Goal: Task Accomplishment & Management: Use online tool/utility

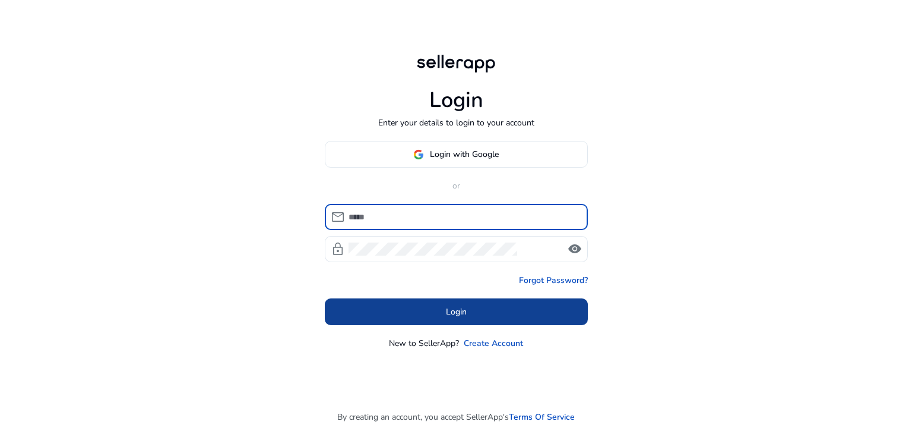
type input "**********"
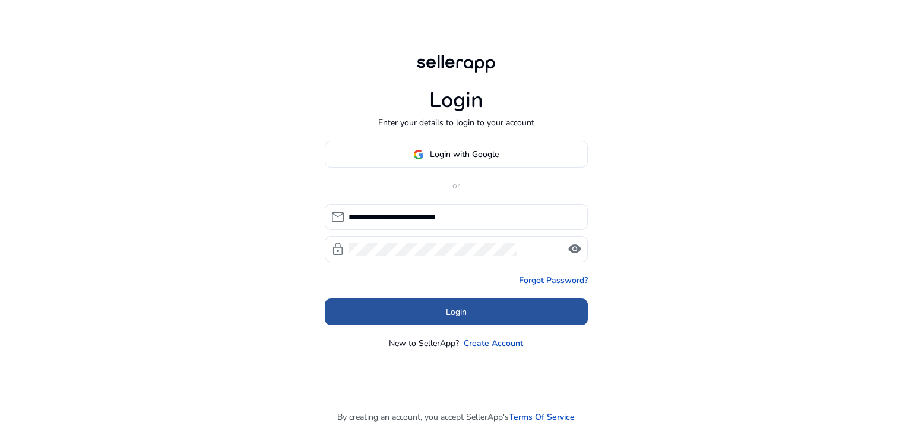
click at [454, 308] on span "Login" at bounding box center [456, 311] width 21 height 12
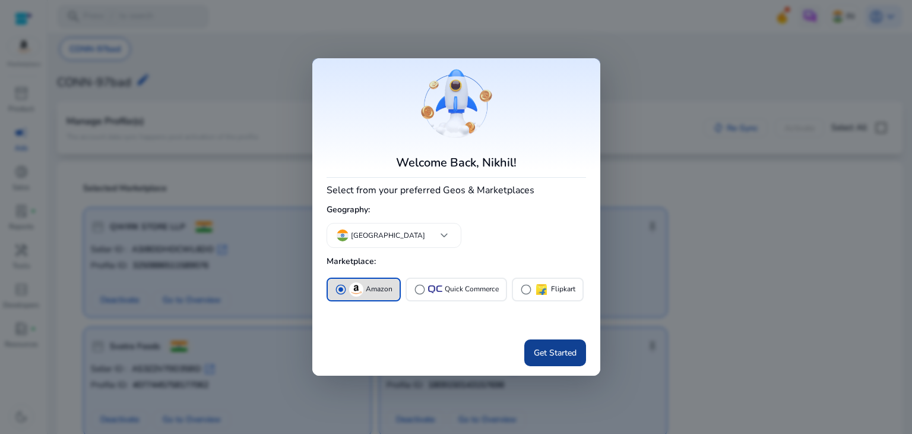
click at [549, 354] on span "Get Started" at bounding box center [555, 352] width 43 height 12
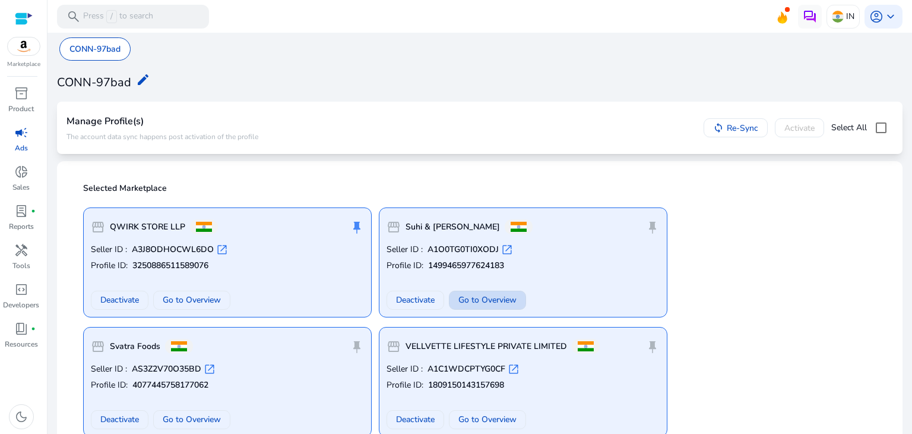
click at [482, 298] on span "Go to Overview" at bounding box center [487, 299] width 58 height 12
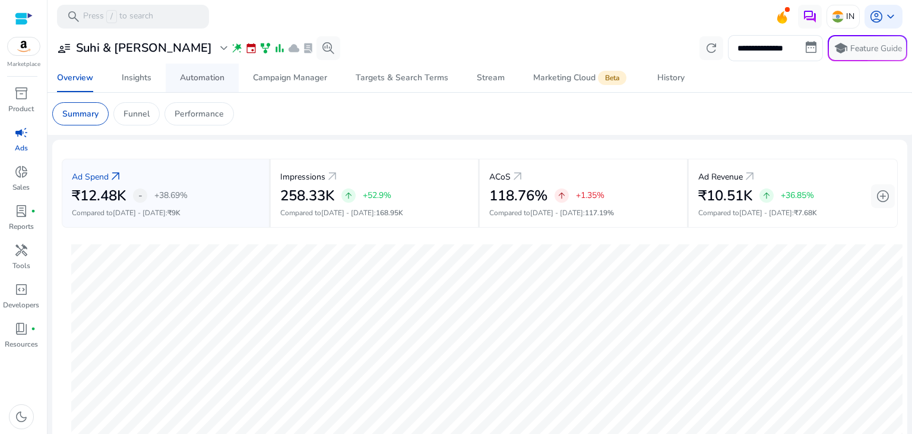
click at [213, 77] on div "Automation" at bounding box center [202, 78] width 45 height 8
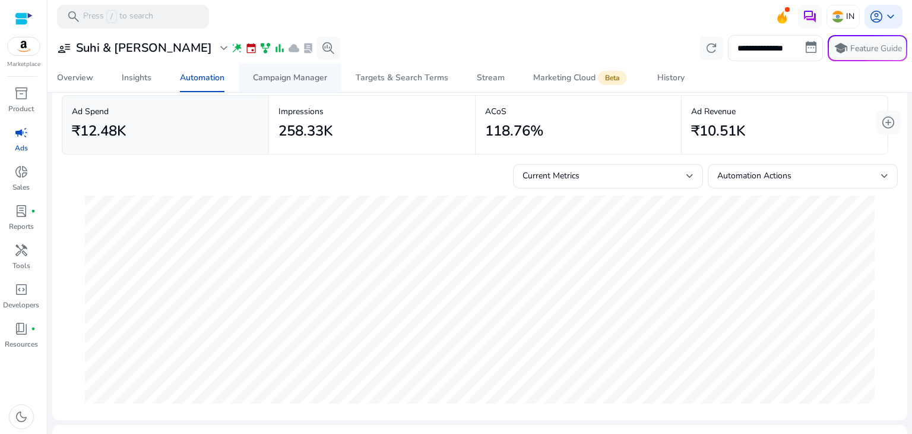
scroll to position [53, 0]
click at [316, 75] on div "Campaign Manager" at bounding box center [290, 78] width 74 height 8
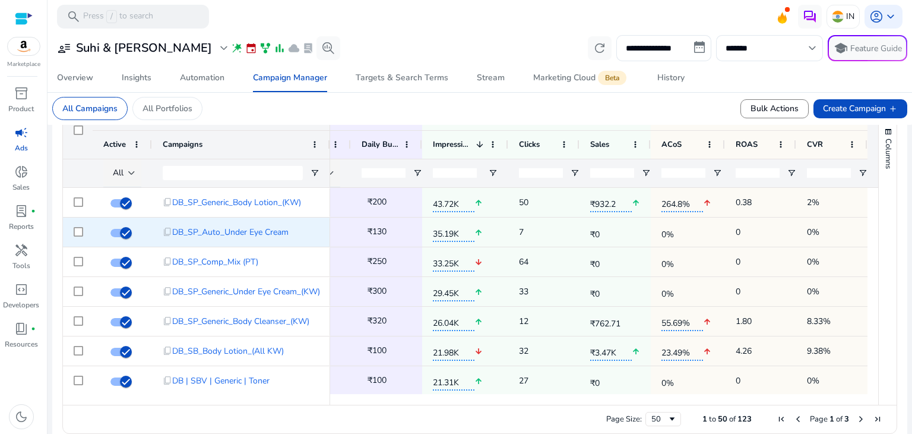
scroll to position [0, 226]
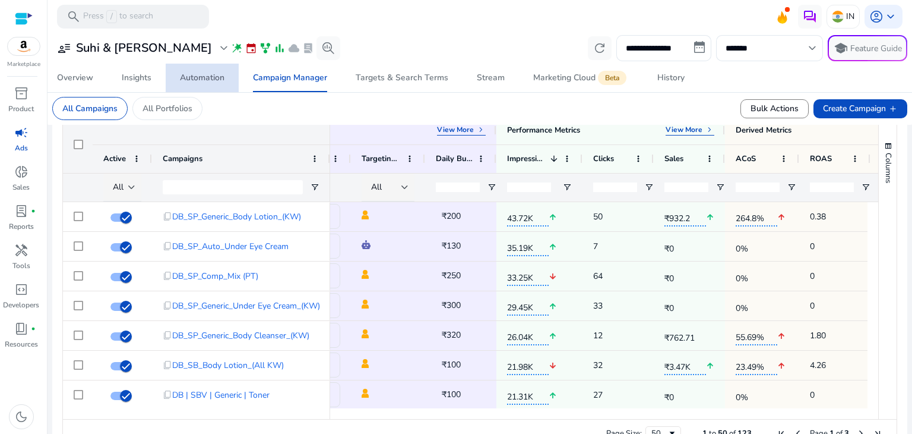
click at [211, 79] on div "Automation" at bounding box center [202, 78] width 45 height 8
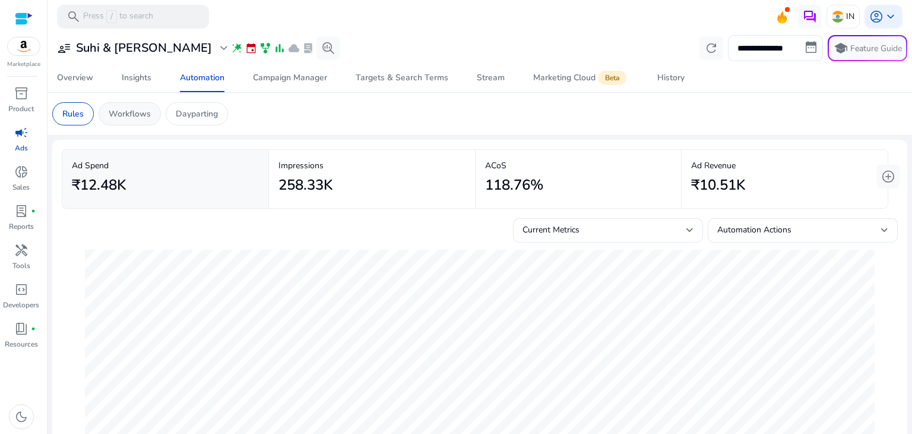
click at [141, 116] on p "Workflows" at bounding box center [130, 113] width 42 height 12
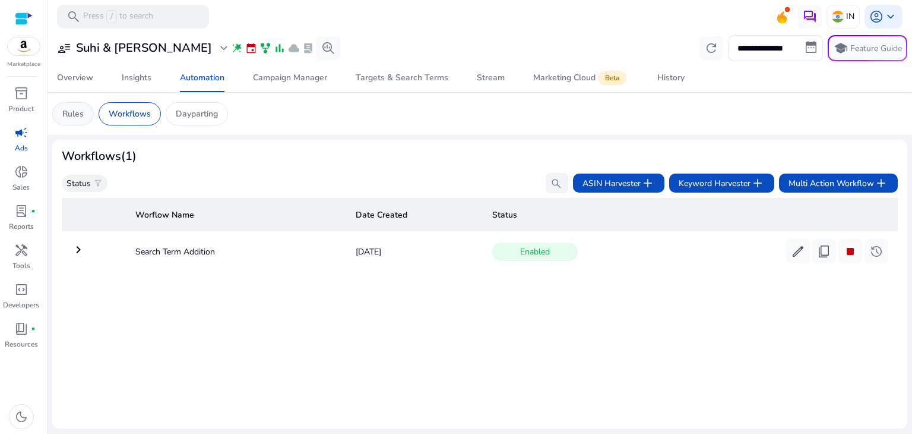
click at [71, 112] on p "Rules" at bounding box center [72, 113] width 21 height 12
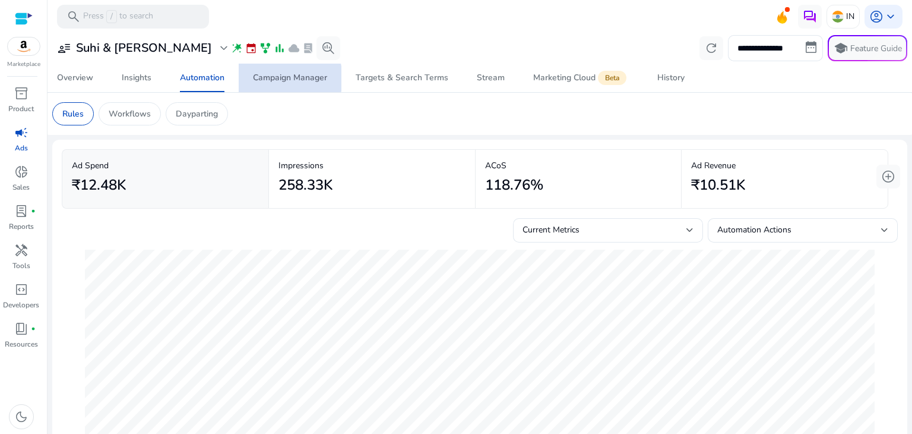
click at [282, 78] on div "Campaign Manager" at bounding box center [290, 78] width 74 height 8
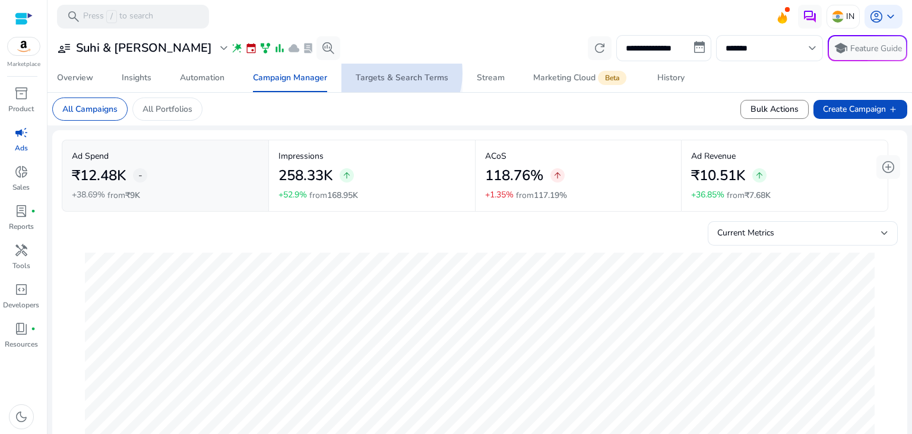
click at [387, 74] on div "Targets & Search Terms" at bounding box center [402, 78] width 93 height 8
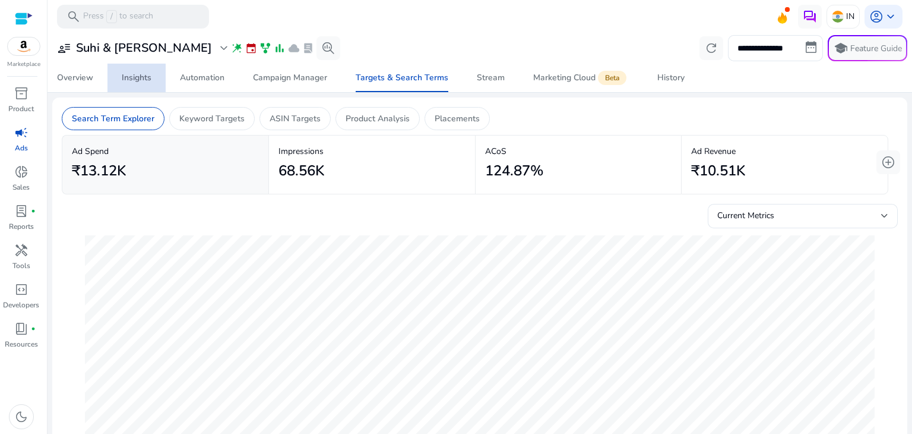
click at [141, 74] on div "Insights" at bounding box center [137, 78] width 30 height 8
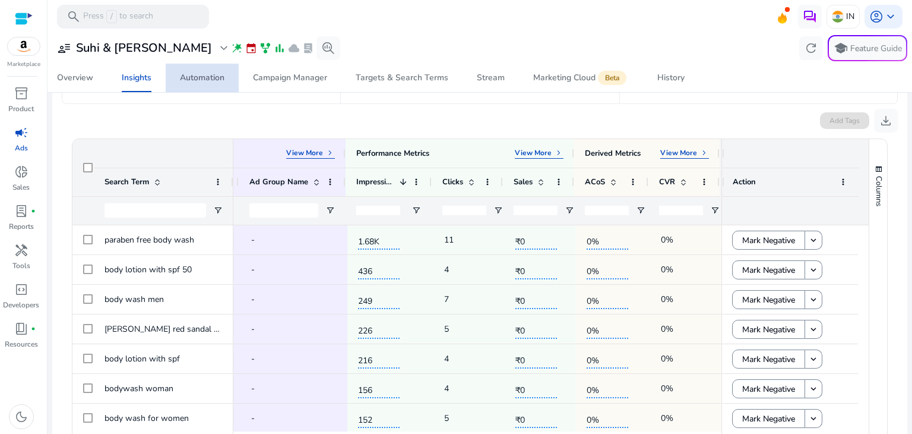
click at [210, 77] on div "Automation" at bounding box center [202, 78] width 45 height 8
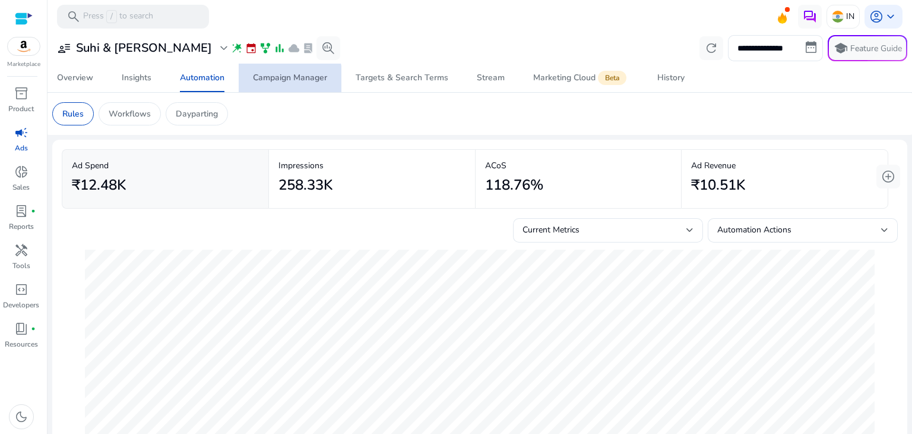
click at [276, 81] on div "Campaign Manager" at bounding box center [290, 78] width 74 height 8
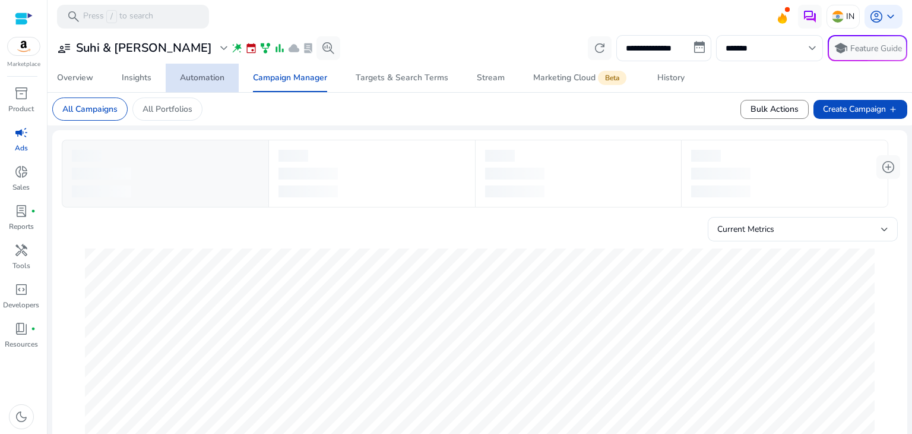
click at [201, 78] on div "Automation" at bounding box center [202, 78] width 45 height 8
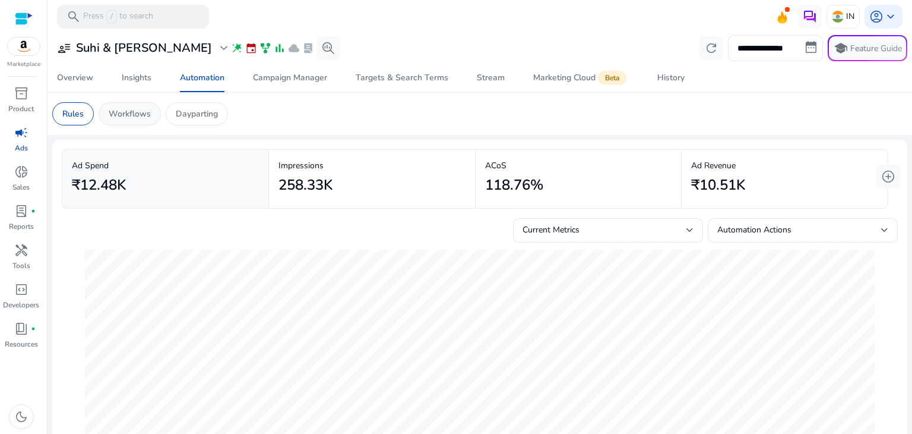
click at [146, 114] on p "Workflows" at bounding box center [130, 113] width 42 height 12
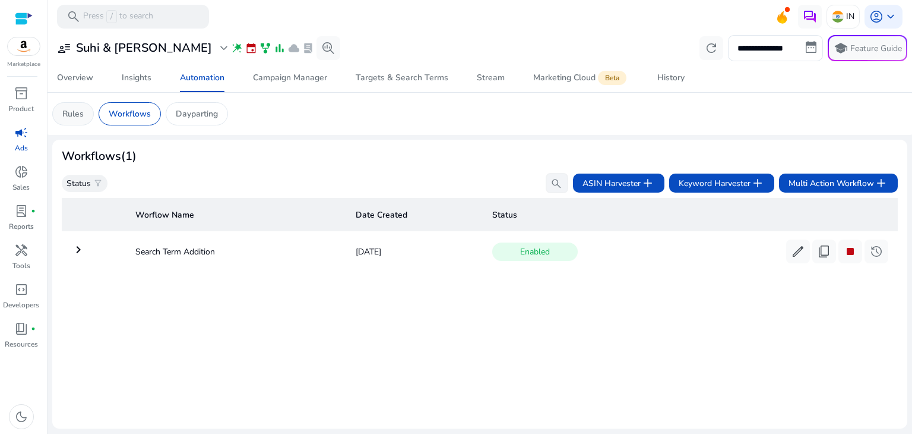
click at [78, 111] on p "Rules" at bounding box center [72, 113] width 21 height 12
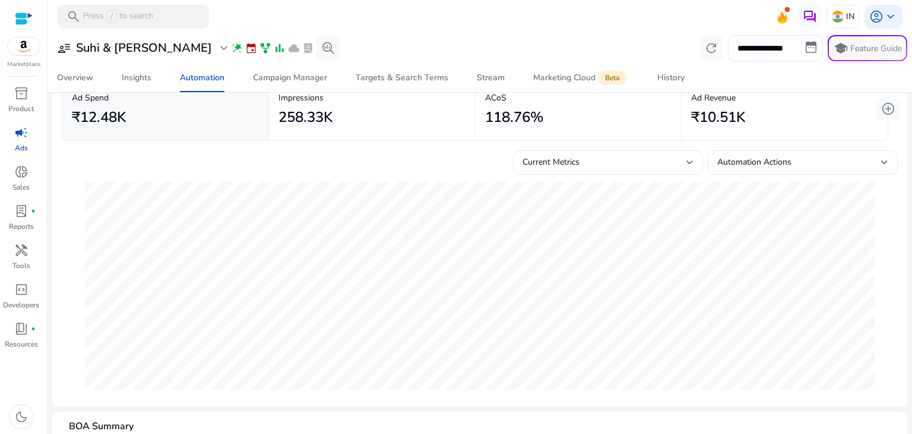
scroll to position [72, 0]
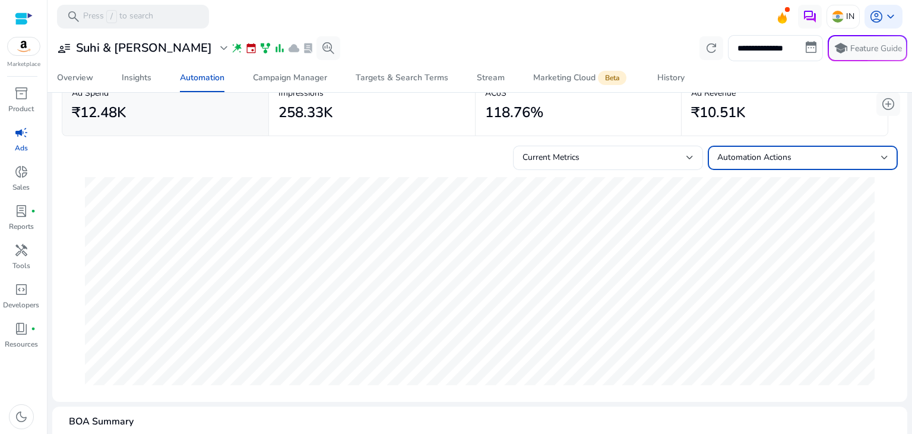
click at [788, 160] on div "Automation Actions" at bounding box center [799, 157] width 164 height 13
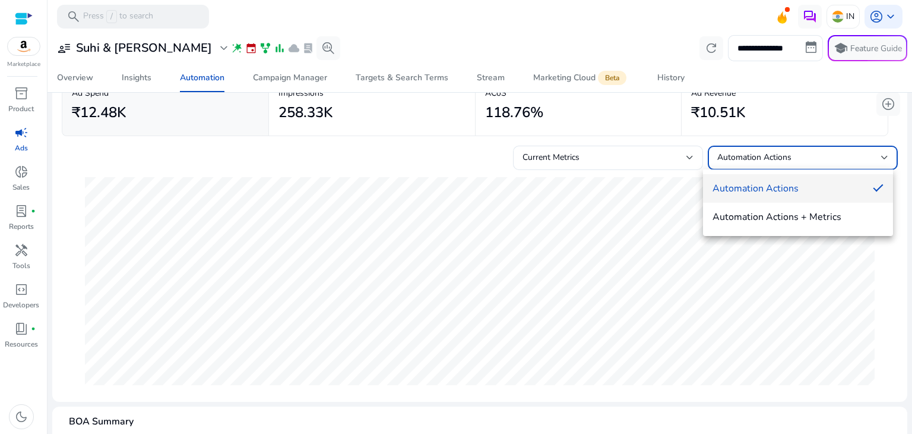
click at [371, 135] on div at bounding box center [456, 217] width 912 height 434
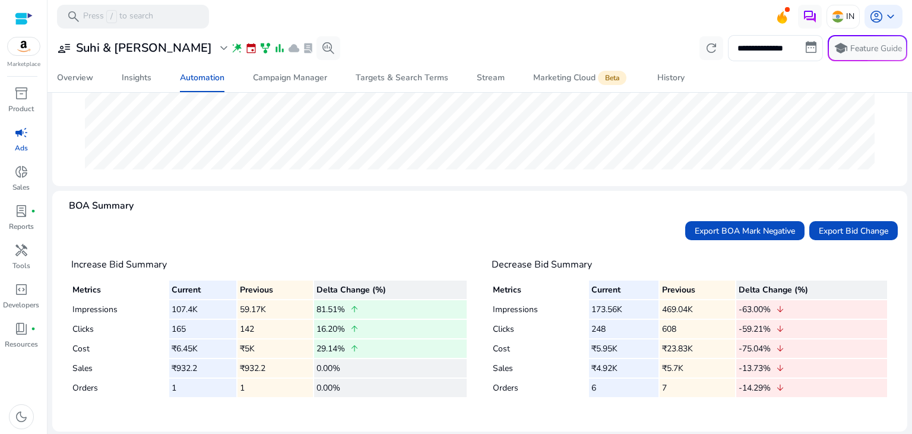
scroll to position [0, 0]
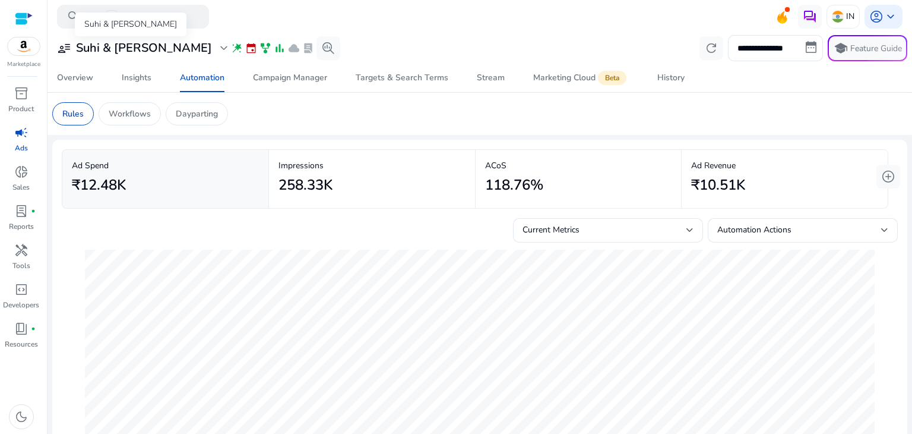
click at [71, 50] on div "user_attributes Suhi & Sego expand_more" at bounding box center [144, 48] width 174 height 14
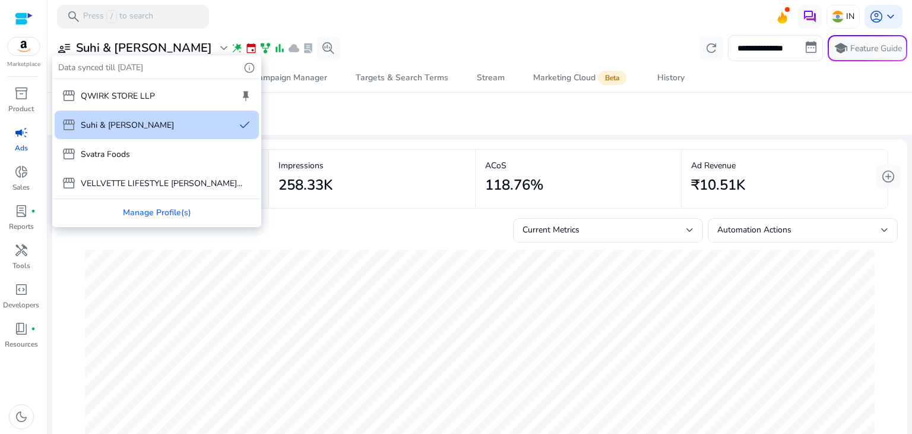
click at [15, 136] on div at bounding box center [456, 217] width 912 height 434
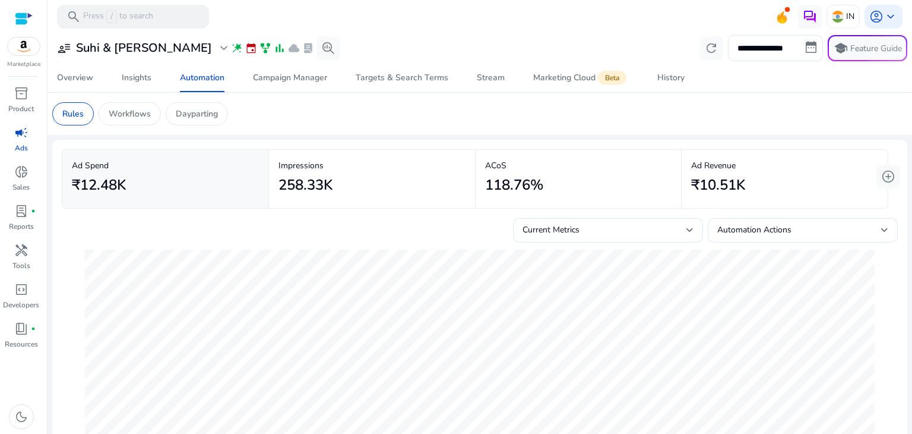
click at [15, 136] on span "campaign" at bounding box center [21, 132] width 14 height 14
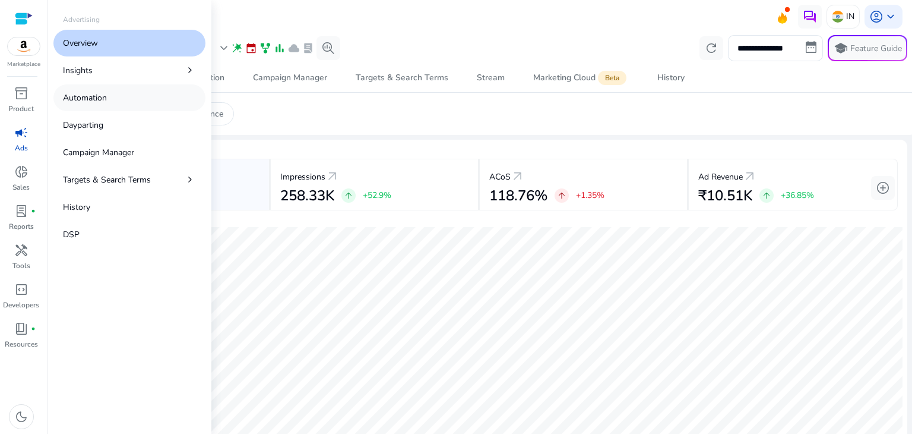
click at [100, 100] on p "Automation" at bounding box center [85, 97] width 44 height 12
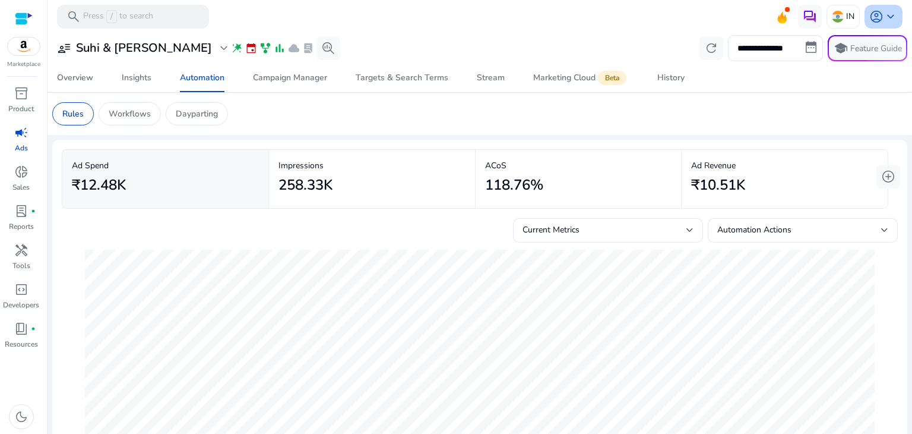
click at [884, 23] on span "keyboard_arrow_down" at bounding box center [891, 17] width 14 height 14
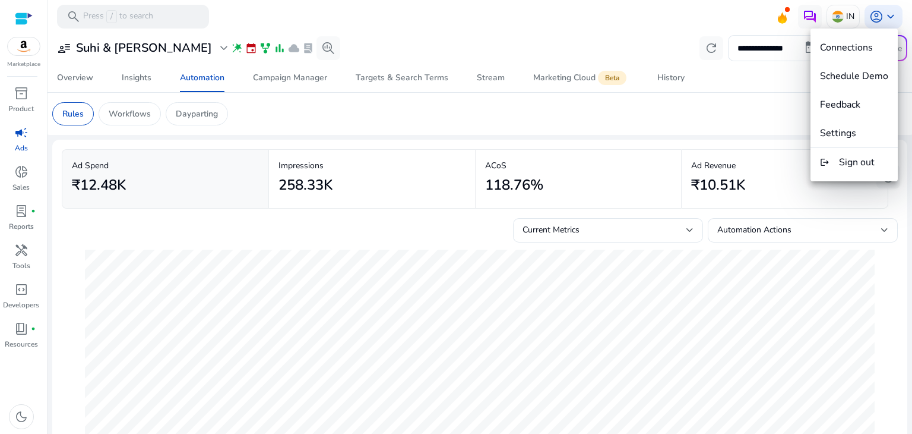
click at [660, 40] on div at bounding box center [456, 217] width 912 height 434
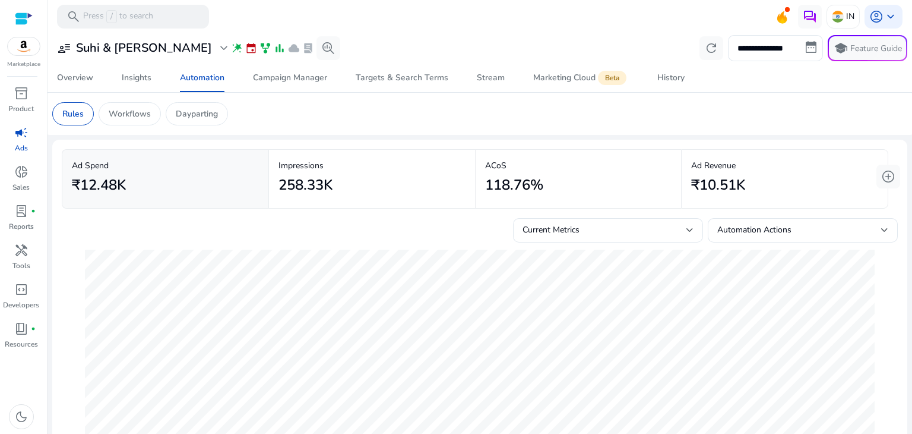
click at [30, 14] on div at bounding box center [24, 19] width 18 height 14
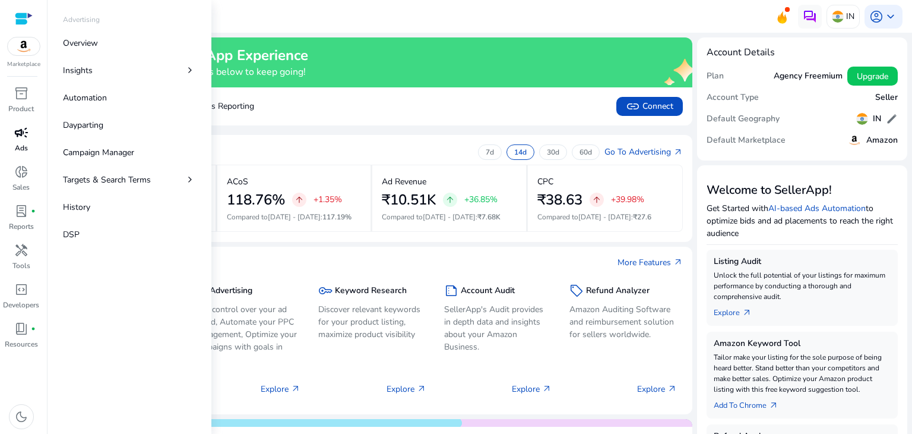
click at [17, 135] on span "campaign" at bounding box center [21, 132] width 14 height 14
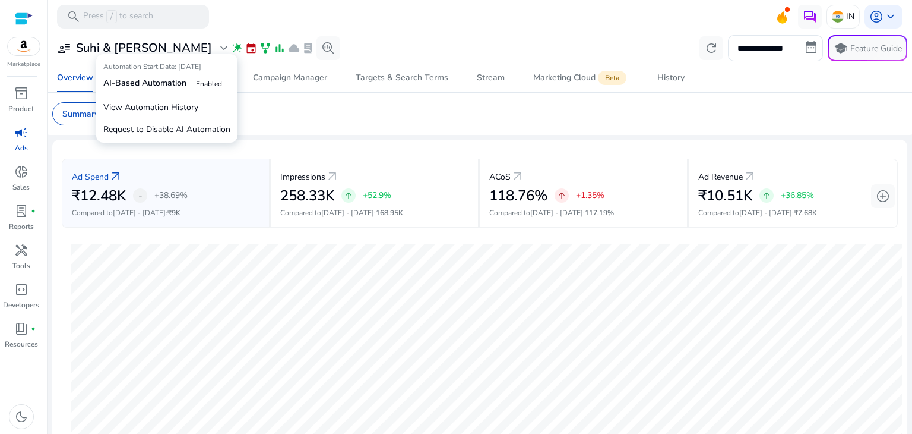
click at [231, 50] on span "wand_stars" at bounding box center [237, 48] width 12 height 12
click at [166, 81] on b "AI-Based Automation" at bounding box center [144, 82] width 83 height 11
click at [169, 110] on p "View Automation History" at bounding box center [167, 107] width 137 height 22
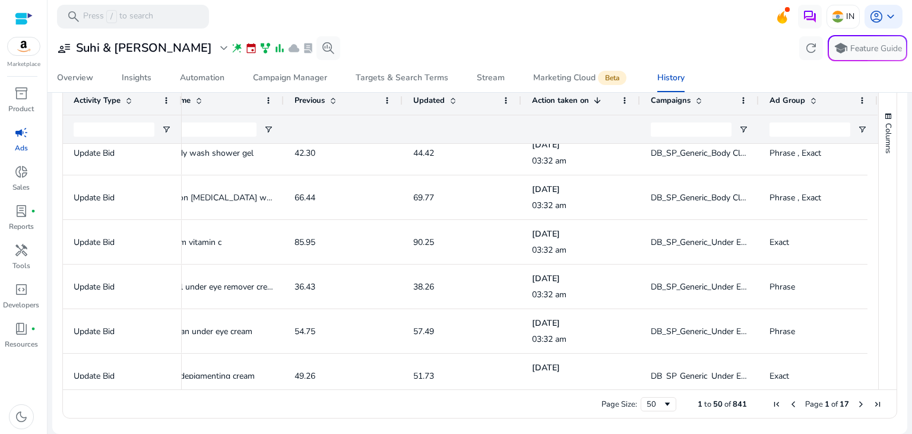
scroll to position [1705, 0]
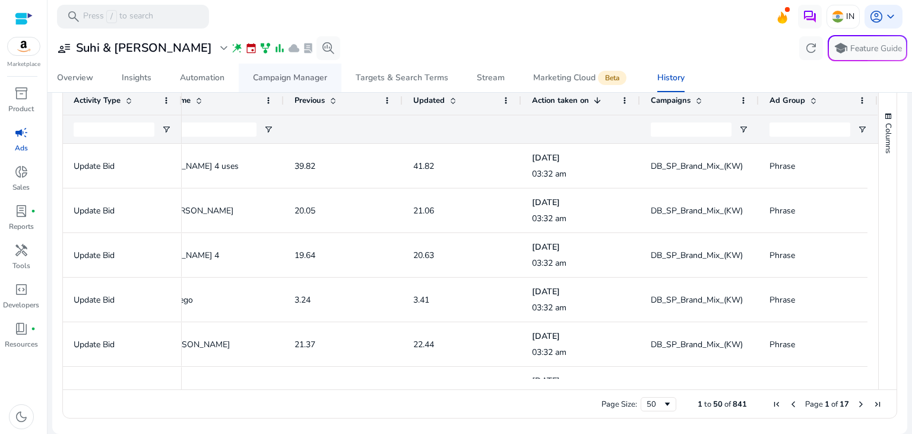
click at [311, 86] on span "Campaign Manager" at bounding box center [290, 78] width 74 height 29
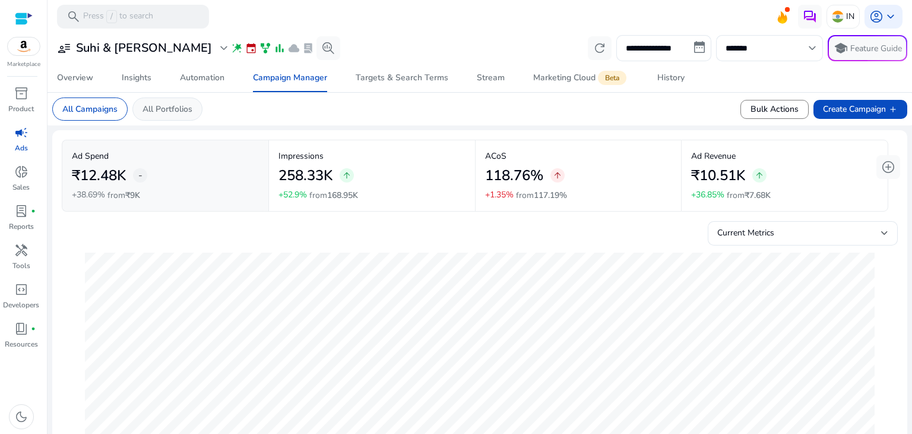
click at [172, 102] on div "All Portfolios" at bounding box center [167, 108] width 70 height 23
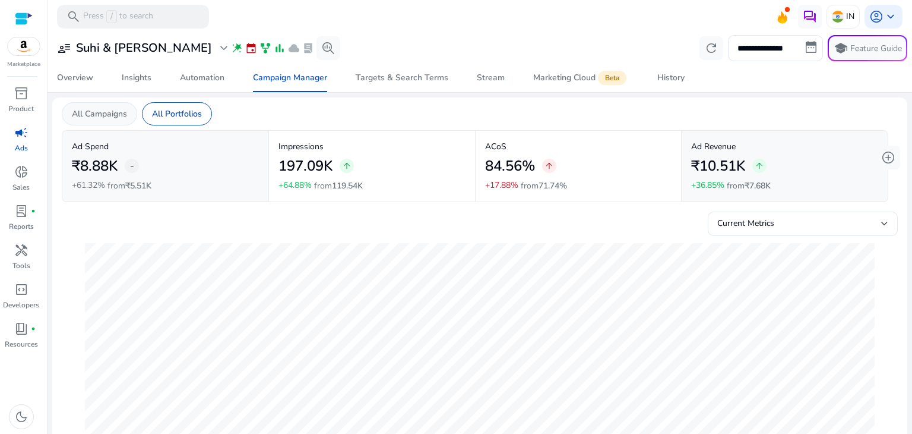
click at [86, 115] on p "All Campaigns" at bounding box center [99, 113] width 55 height 12
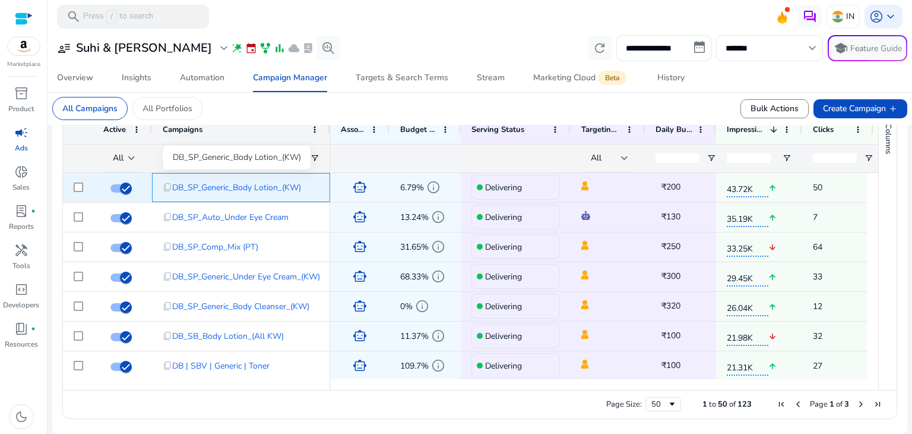
click at [286, 186] on span "DB_SP_Generic_Body Lotion_(KW)" at bounding box center [236, 187] width 129 height 24
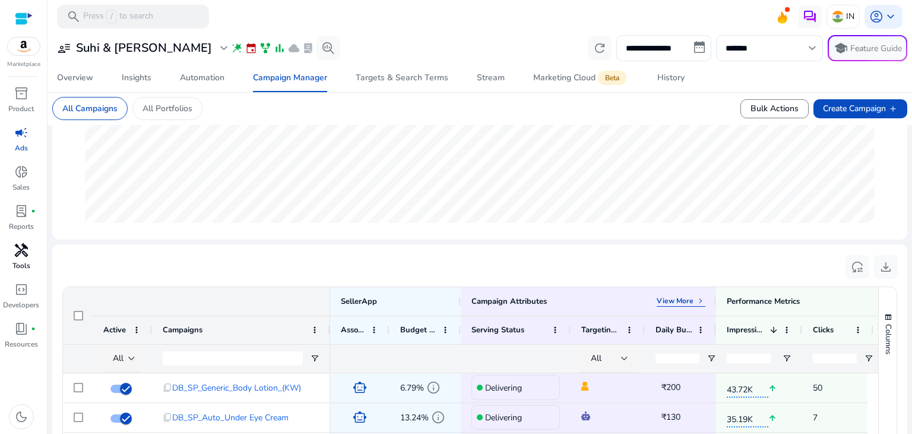
click at [20, 257] on span "handyman" at bounding box center [21, 250] width 14 height 14
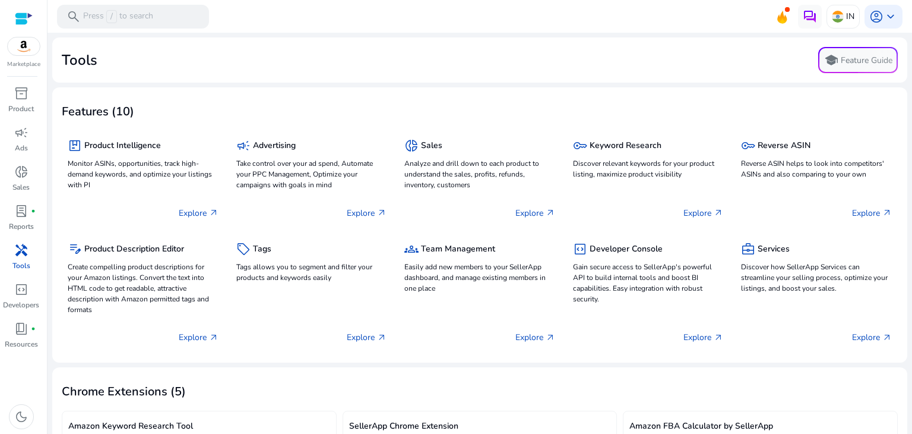
click at [378, 55] on div "Tools school Feature Guide" at bounding box center [480, 60] width 836 height 26
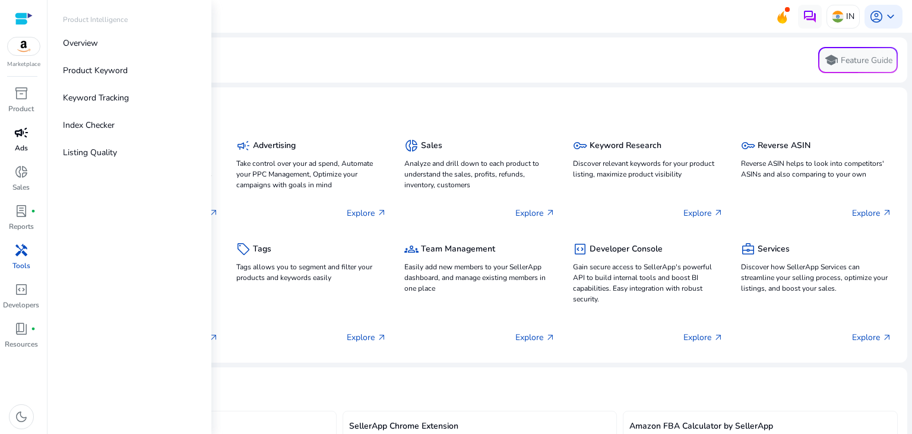
click at [21, 130] on span "campaign" at bounding box center [21, 132] width 14 height 14
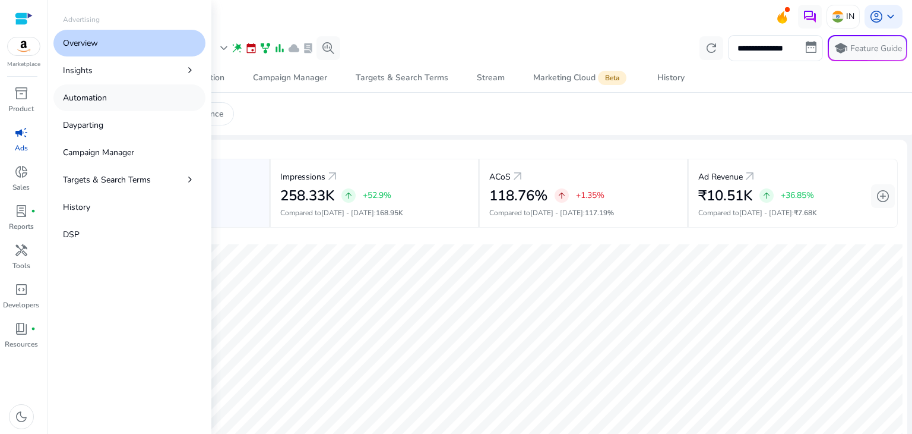
click at [108, 105] on link "Automation" at bounding box center [129, 97] width 152 height 27
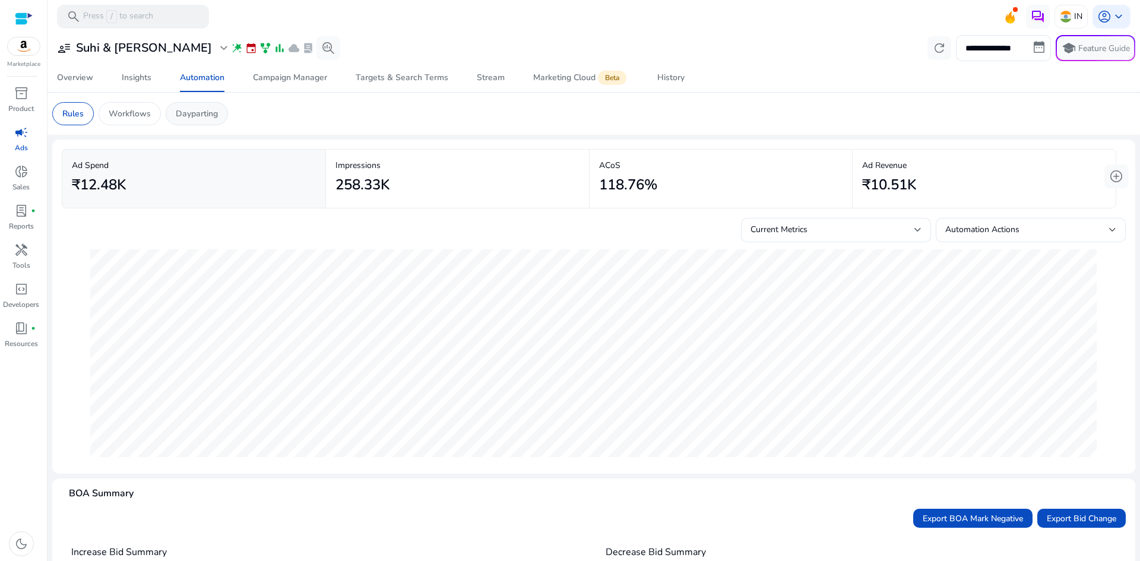
click at [211, 118] on p "Dayparting" at bounding box center [197, 113] width 42 height 12
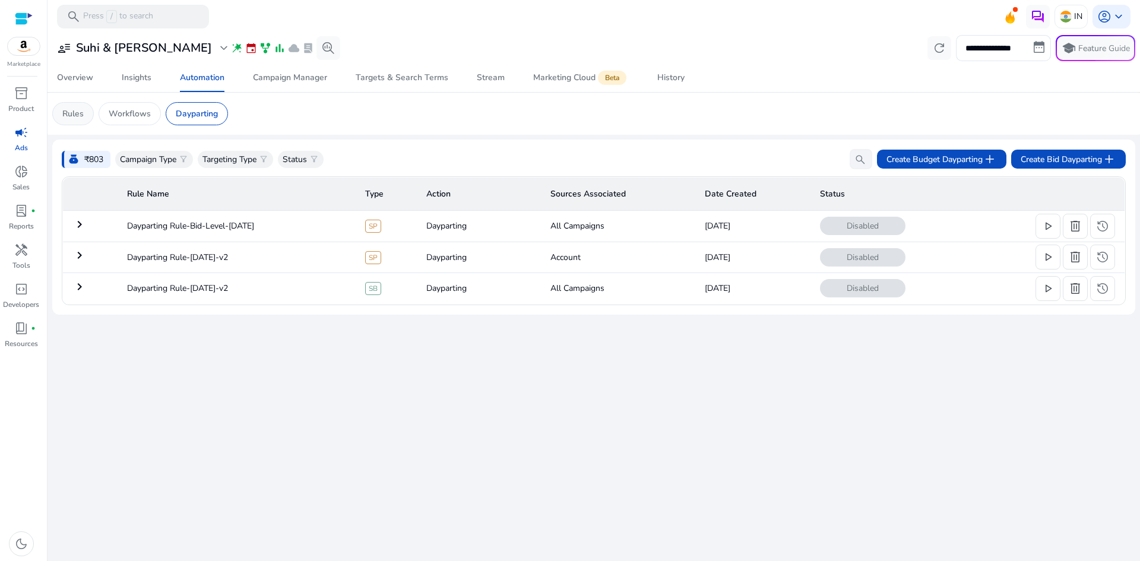
click at [80, 118] on p "Rules" at bounding box center [72, 113] width 21 height 12
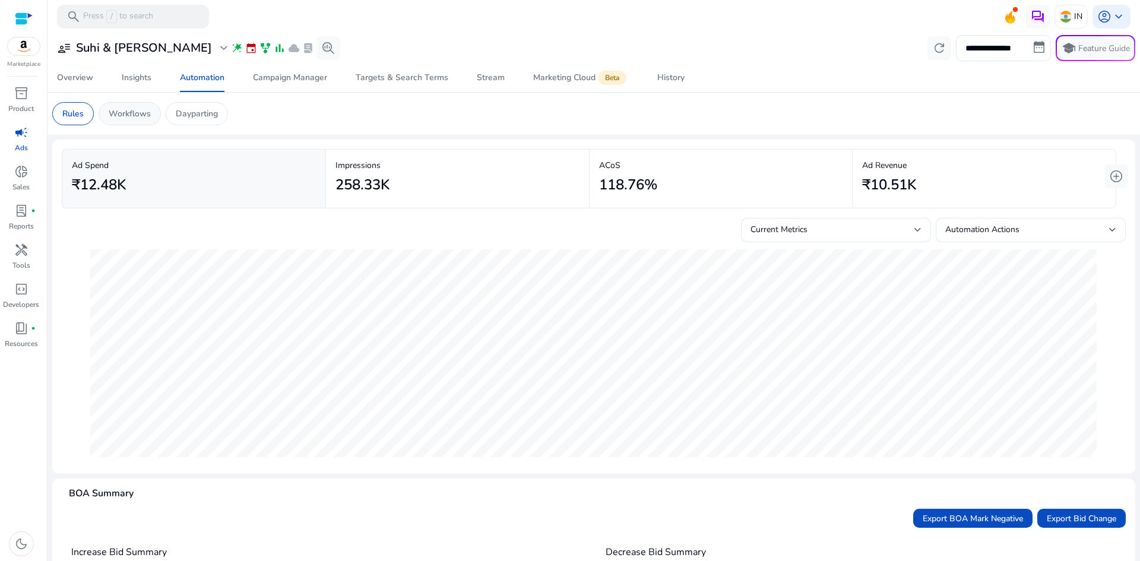
click at [112, 114] on p "Workflows" at bounding box center [130, 113] width 42 height 12
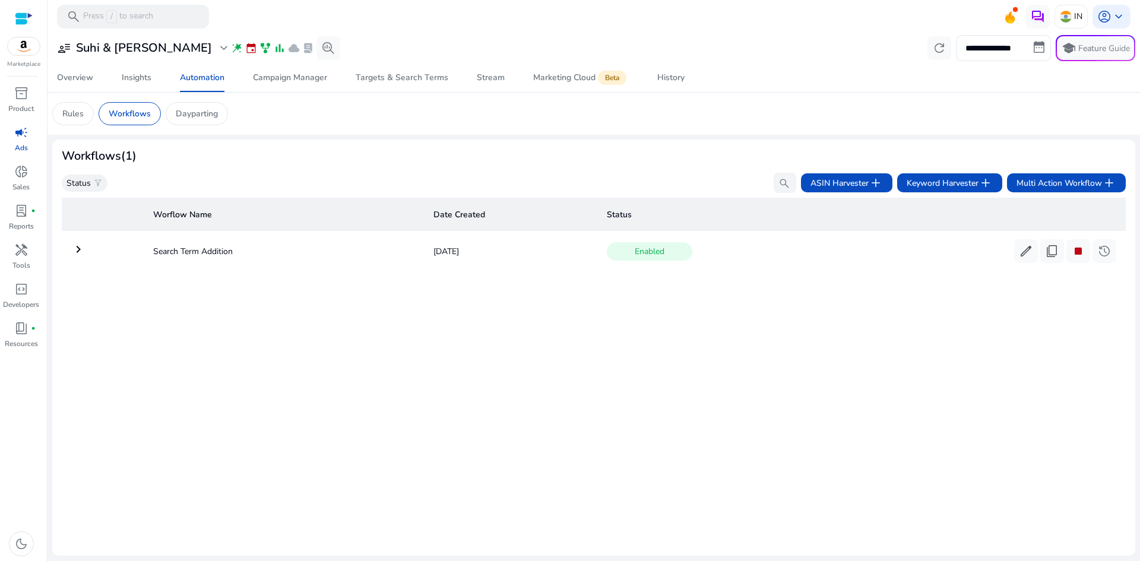
click at [81, 252] on mat-icon "keyboard_arrow_right" at bounding box center [78, 249] width 14 height 14
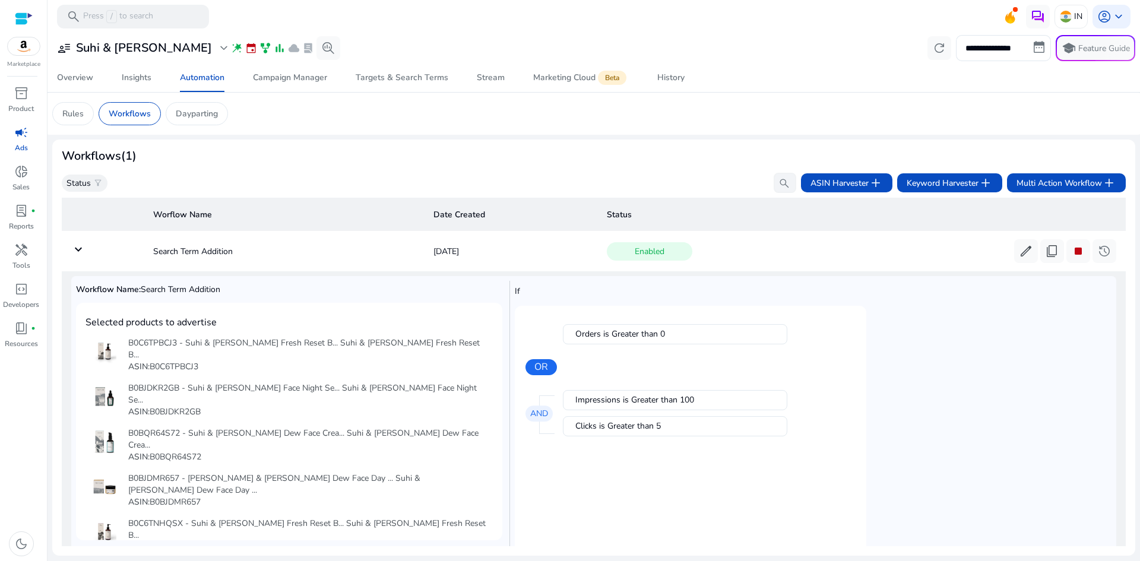
click at [81, 252] on mat-icon "keyboard_arrow_down" at bounding box center [78, 249] width 14 height 14
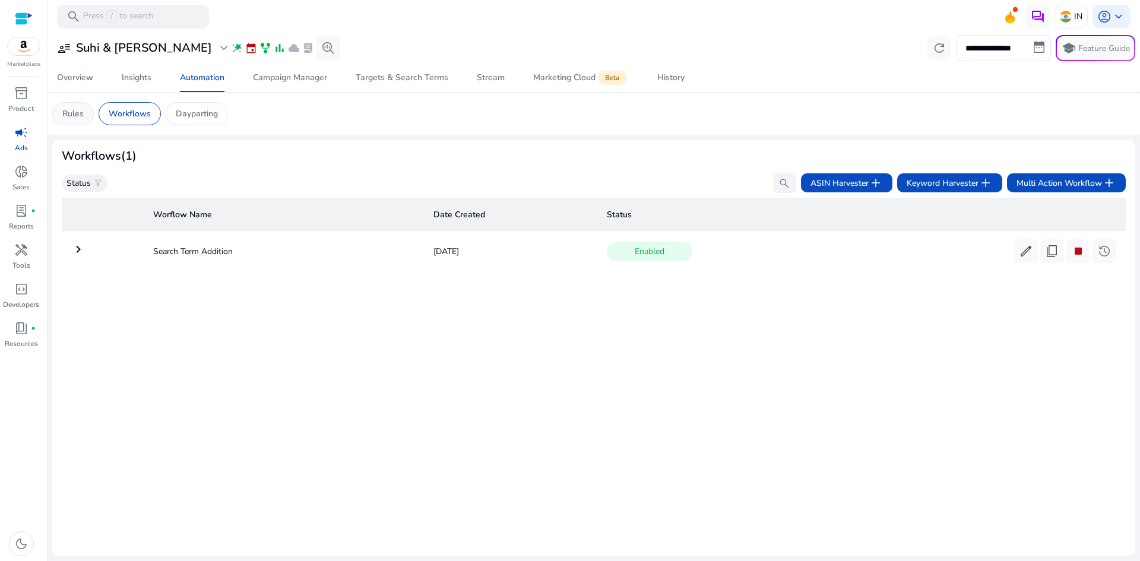
click at [80, 115] on p "Rules" at bounding box center [72, 113] width 21 height 12
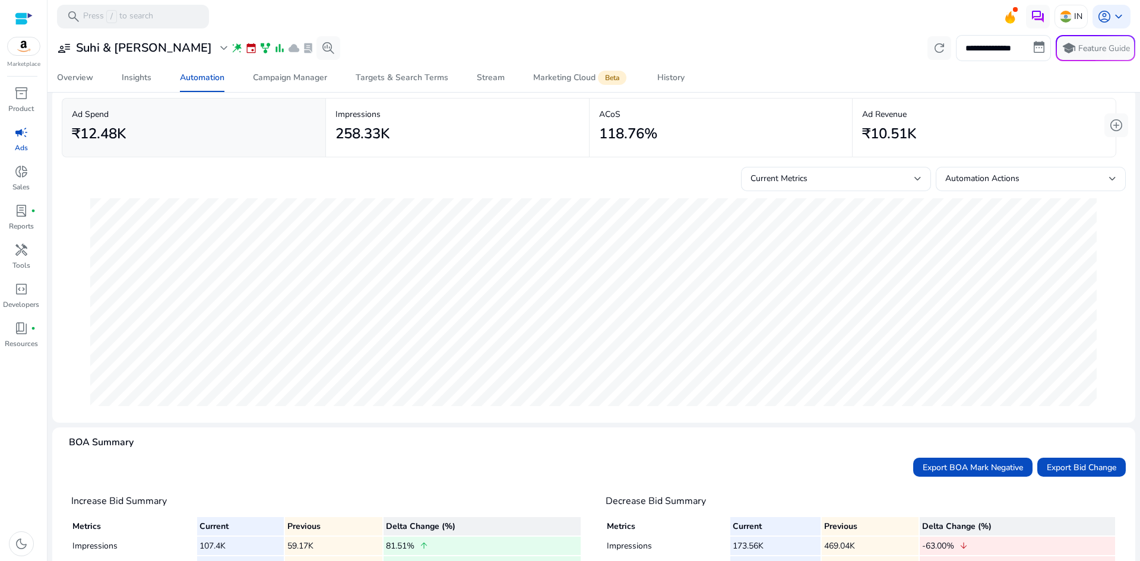
scroll to position [44, 0]
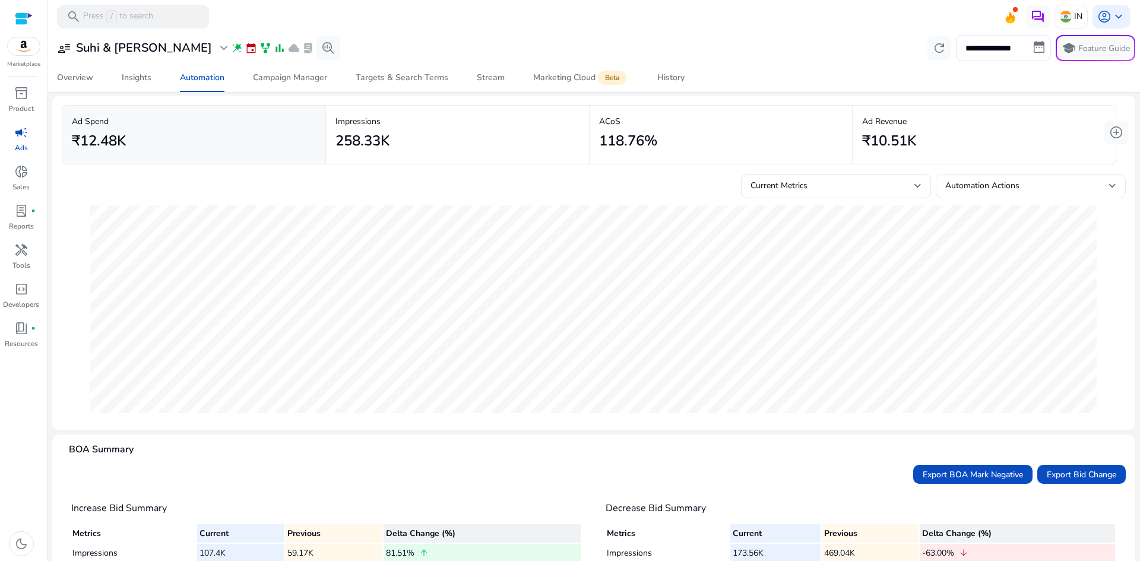
click at [912, 185] on span "Automation Actions" at bounding box center [982, 185] width 74 height 11
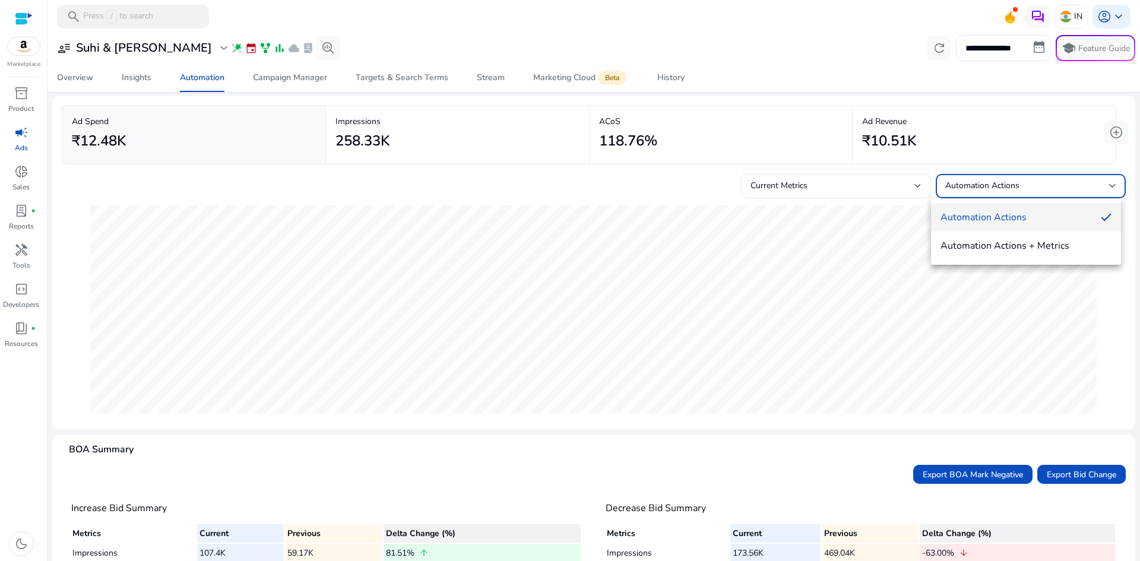
click at [885, 183] on div at bounding box center [570, 280] width 1140 height 561
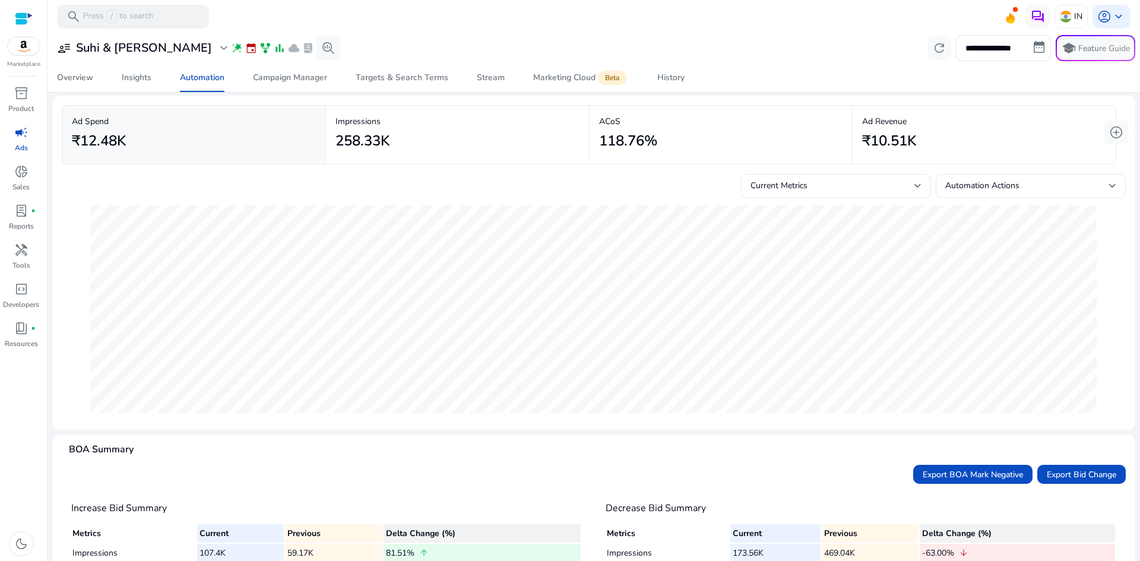
click at [885, 183] on div "Current Metrics" at bounding box center [833, 185] width 164 height 13
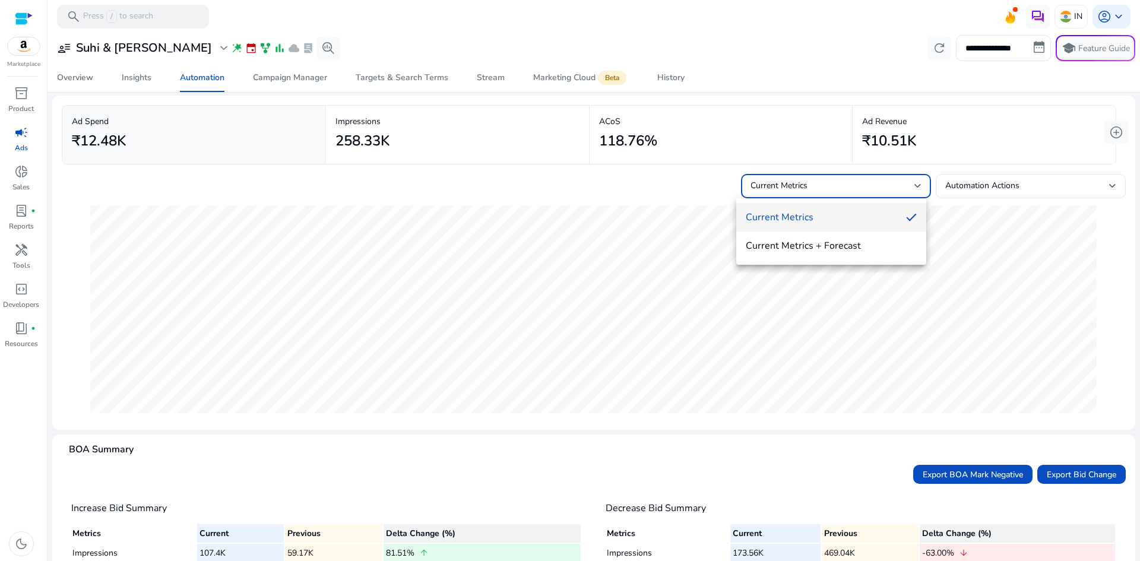
click at [793, 156] on div at bounding box center [570, 280] width 1140 height 561
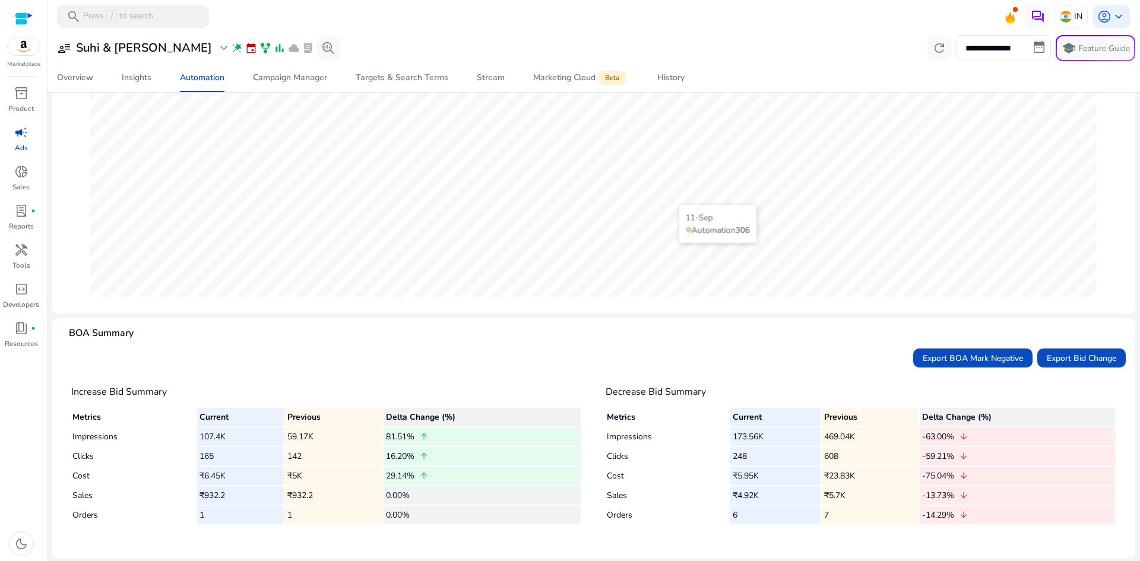
scroll to position [163, 0]
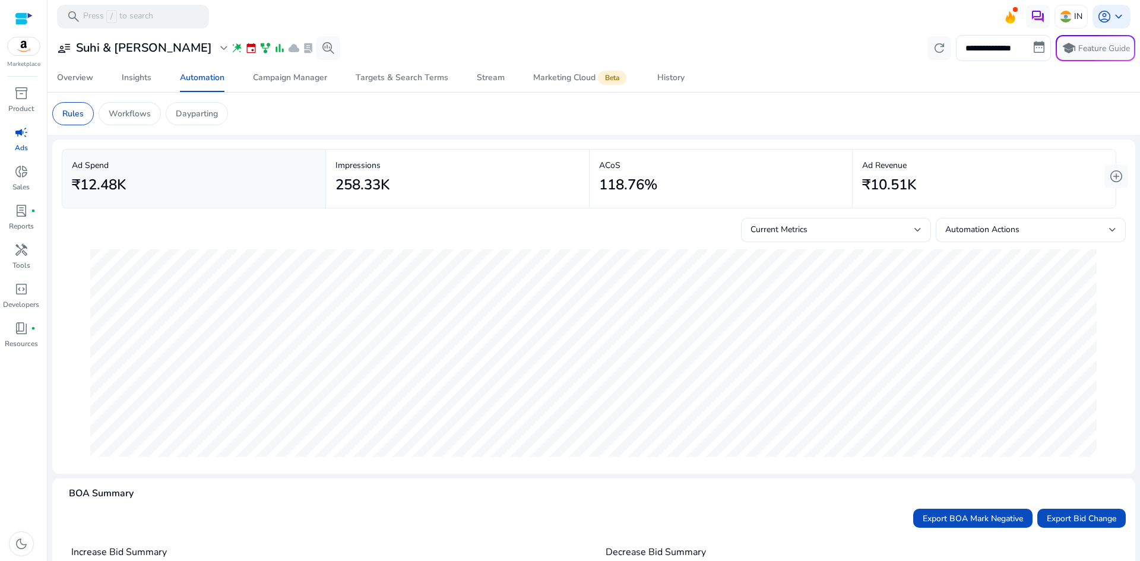
scroll to position [163, 0]
click at [829, 90] on div "Overview Insights Automation Campaign Manager Targets & Search Terms Stream Mar…" at bounding box center [594, 78] width 1102 height 29
